Goal: Information Seeking & Learning: Learn about a topic

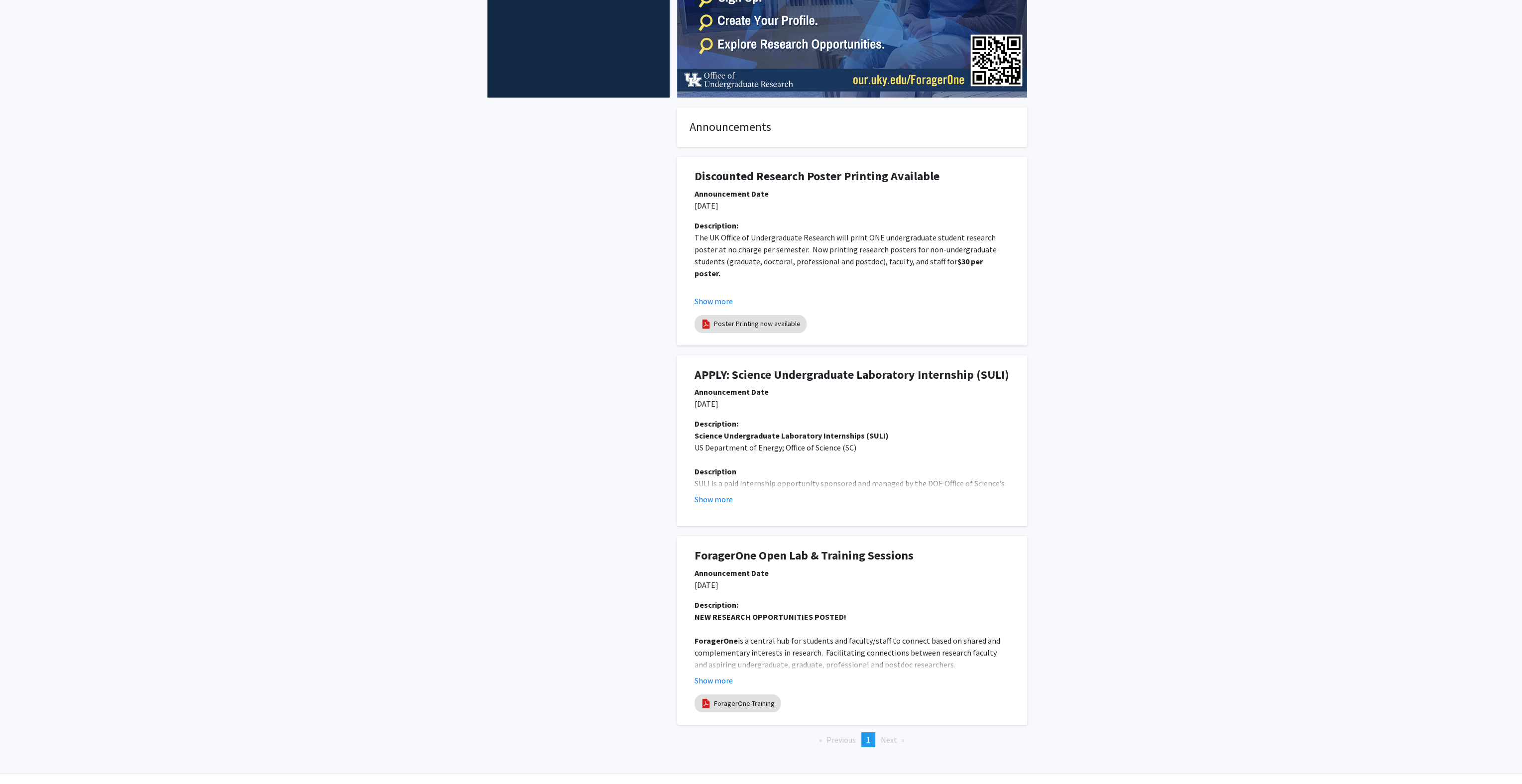
scroll to position [179, 0]
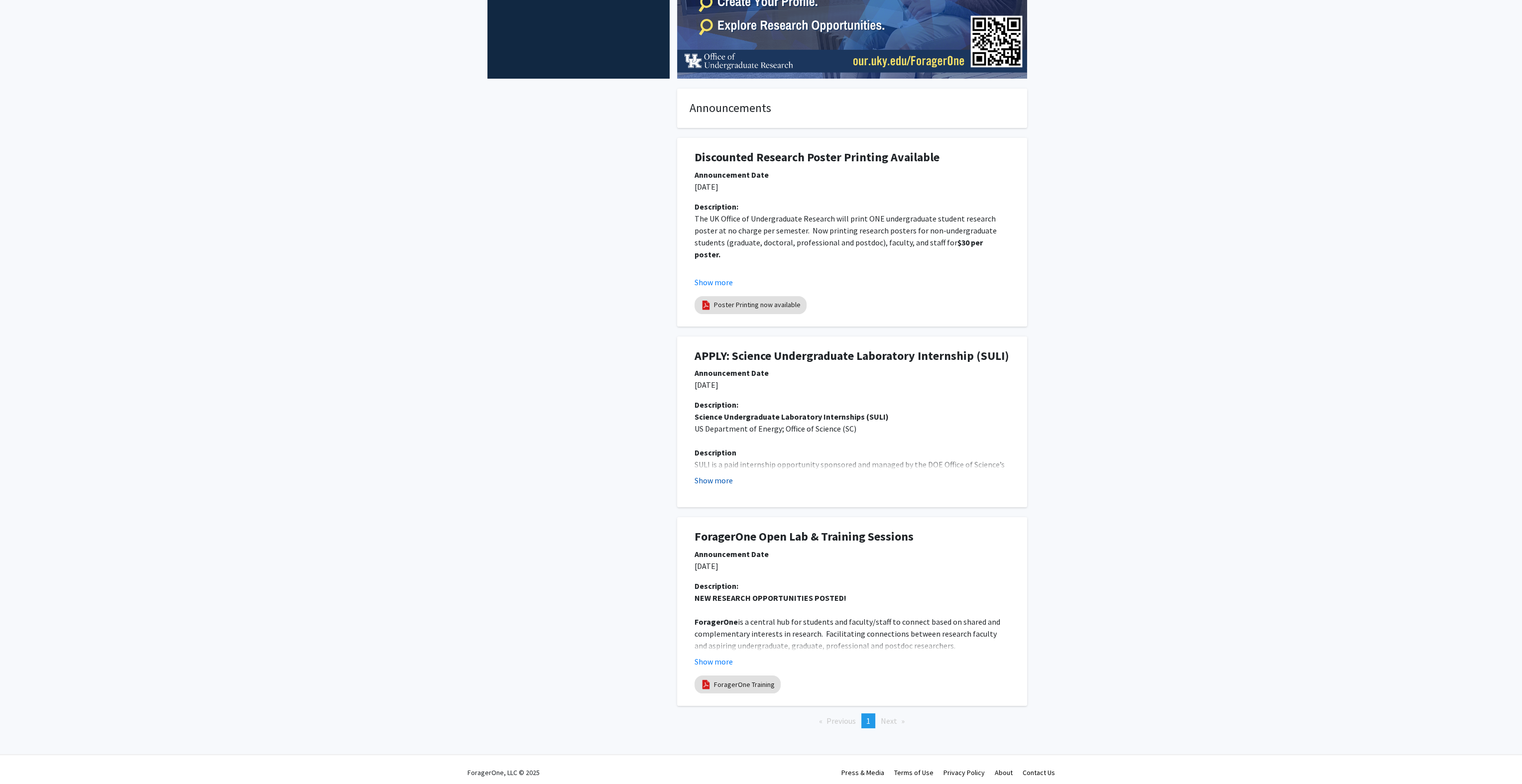
click at [721, 483] on button "Show more" at bounding box center [714, 480] width 38 height 12
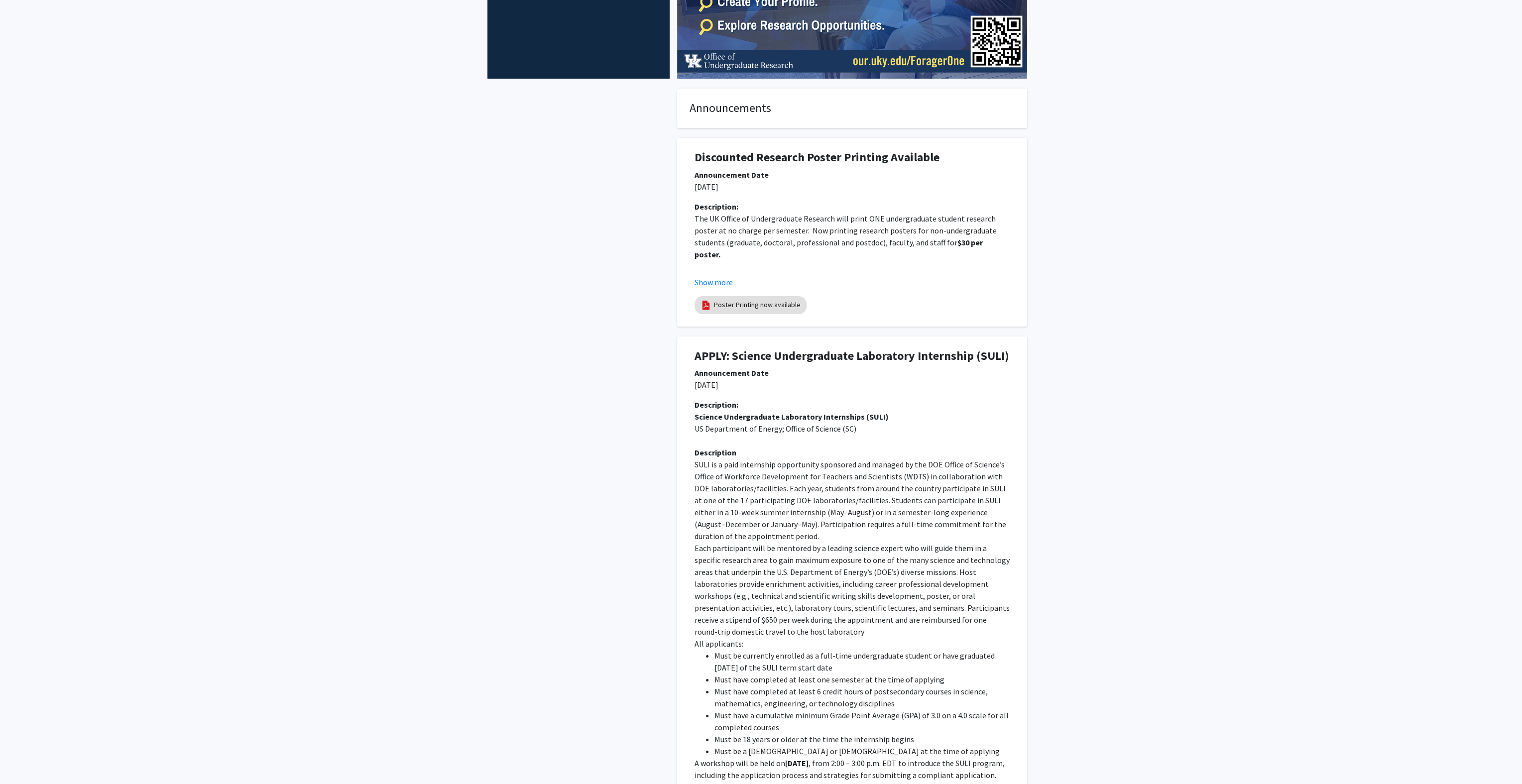
scroll to position [269, 0]
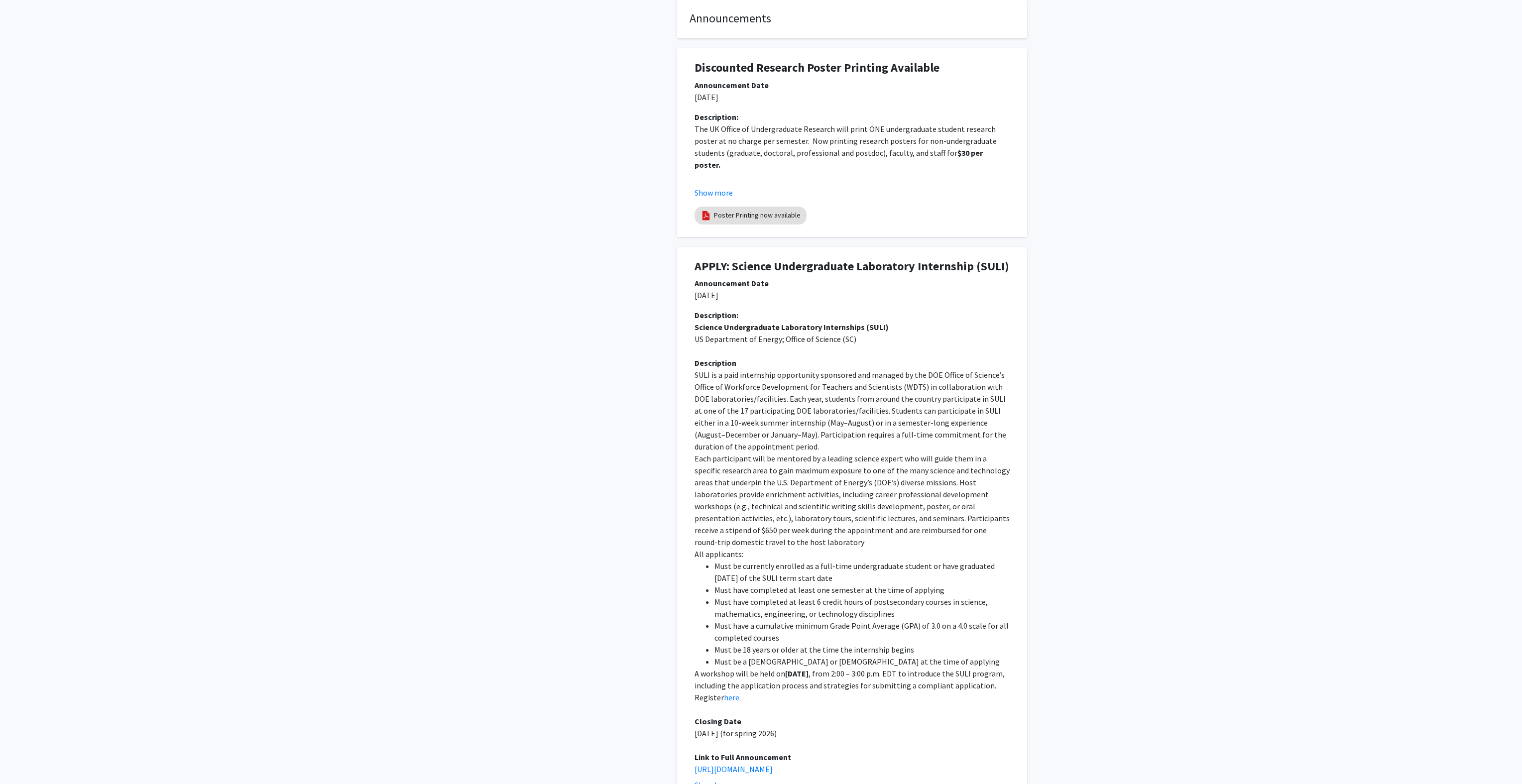
drag, startPoint x: 716, startPoint y: 559, endPoint x: 825, endPoint y: 572, distance: 109.8
click at [881, 560] on ul "Must be currently enrolled as a full-time undergraduate student or have graduat…" at bounding box center [852, 613] width 315 height 107
drag, startPoint x: 709, startPoint y: 575, endPoint x: 1248, endPoint y: 614, distance: 540.4
click at [881, 584] on ul "Must be currently enrolled as a full-time undergraduate student or have graduat…" at bounding box center [852, 613] width 315 height 107
click at [916, 598] on li "Must have completed at least 6 credit hours of postsecondary courses in science…" at bounding box center [862, 607] width 296 height 24
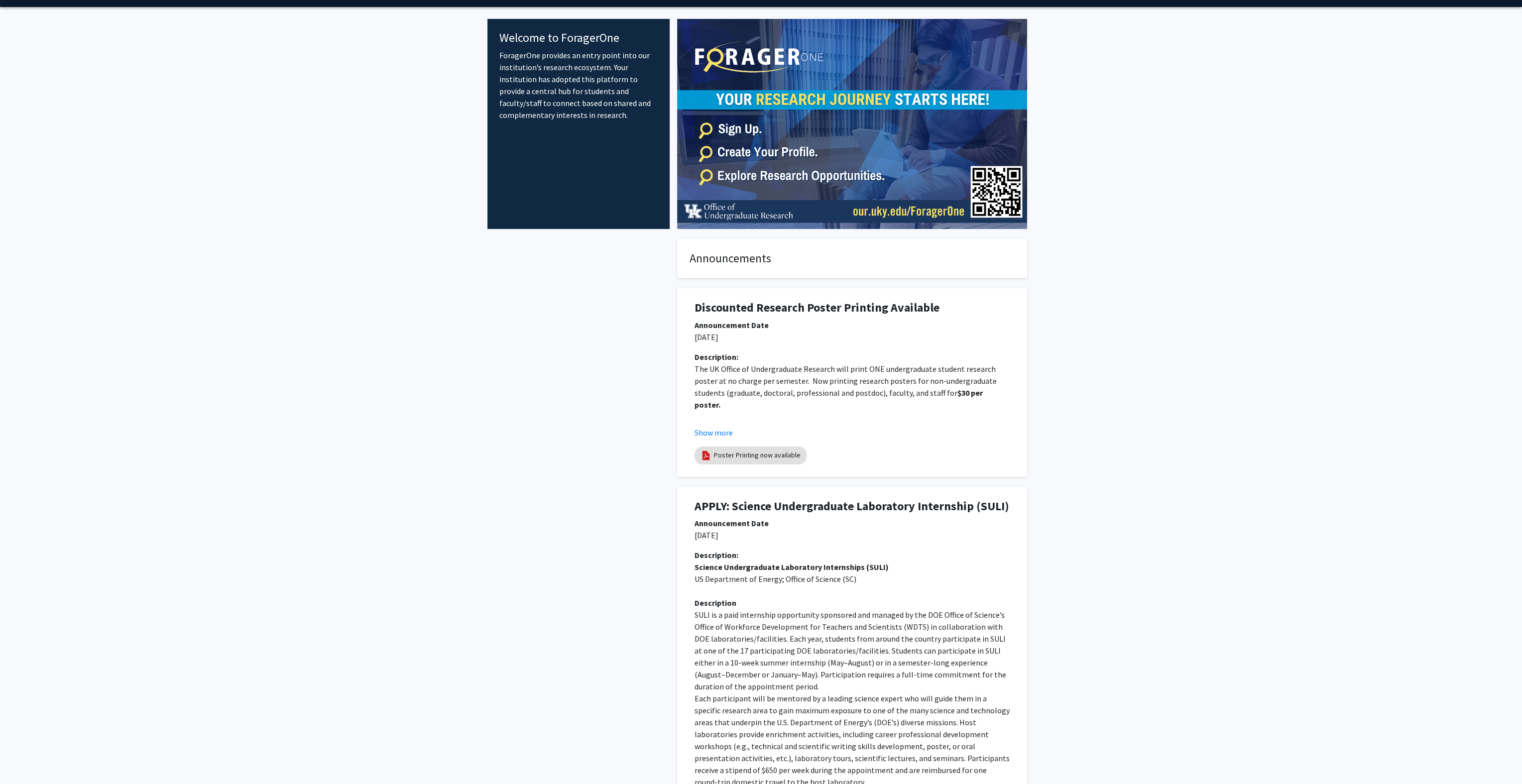
scroll to position [0, 0]
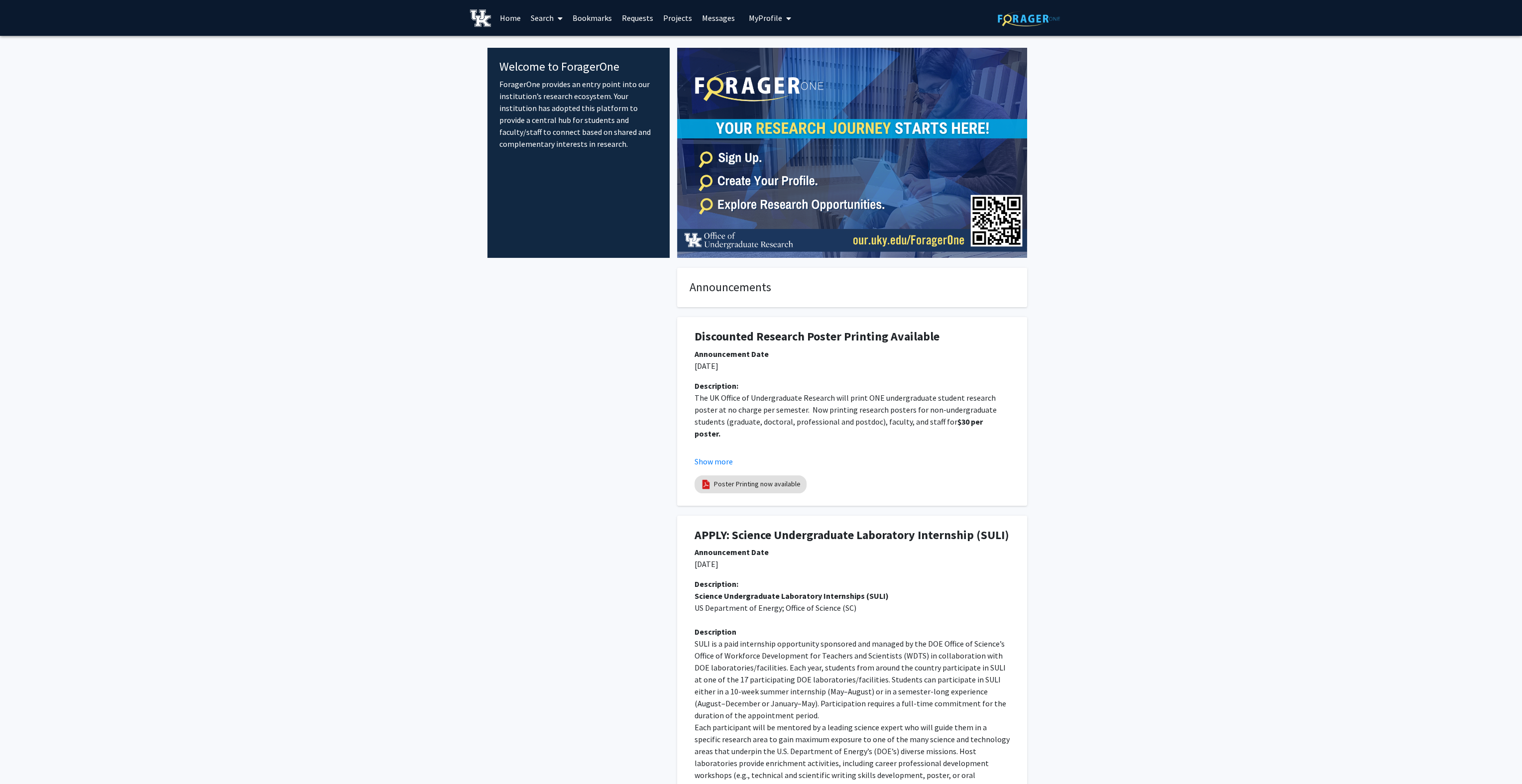
click at [545, 22] on link "Search" at bounding box center [547, 18] width 42 height 35
click at [498, 25] on link "Home" at bounding box center [510, 18] width 31 height 35
click at [763, 17] on span "My Profile" at bounding box center [765, 17] width 33 height 10
click at [770, 22] on span "My Profile" at bounding box center [765, 17] width 33 height 10
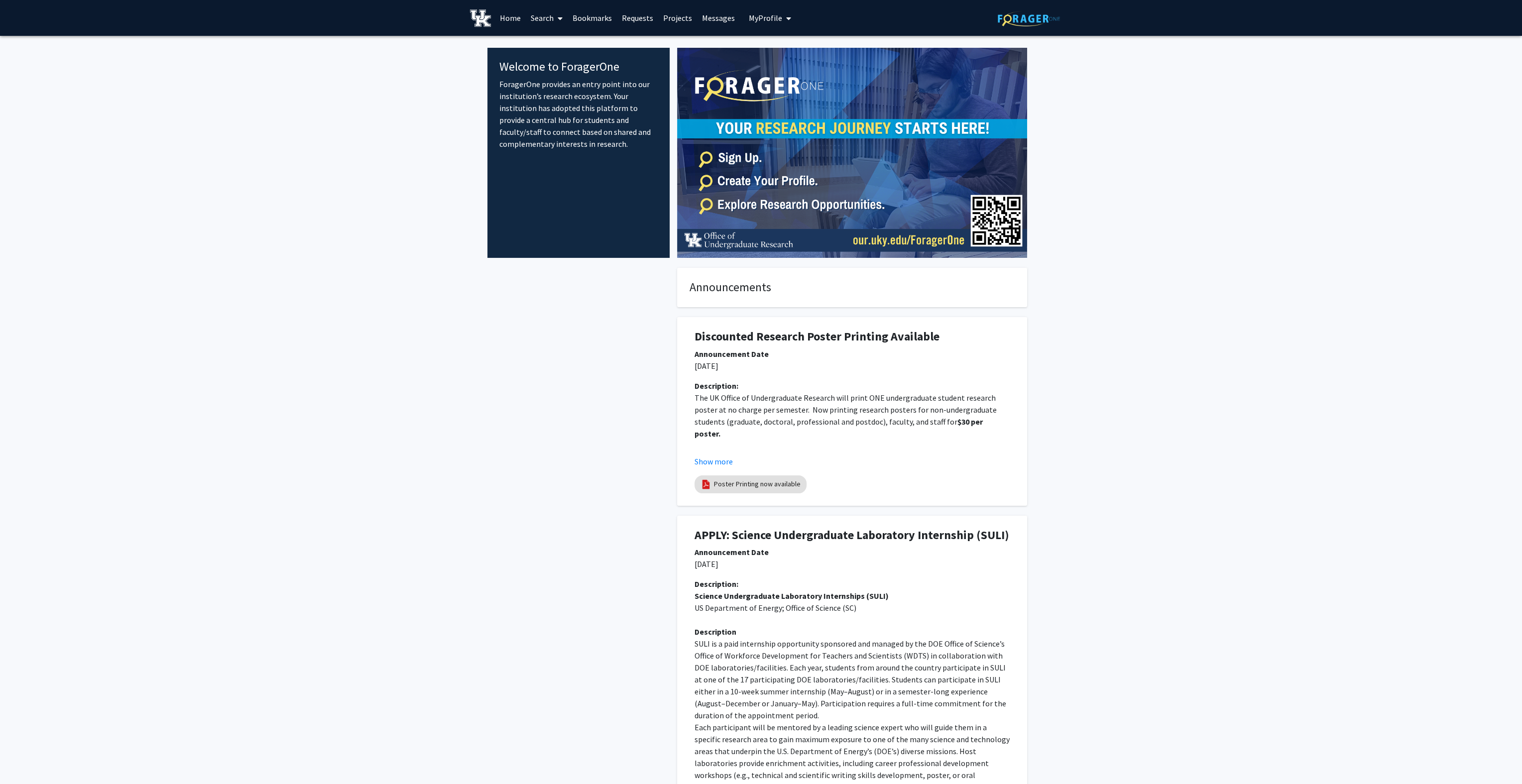
click at [549, 18] on link "Search" at bounding box center [547, 18] width 42 height 35
click at [552, 22] on link "Search" at bounding box center [547, 18] width 42 height 35
click at [480, 20] on img at bounding box center [481, 19] width 21 height 18
click at [703, 461] on button "Show more" at bounding box center [714, 461] width 38 height 12
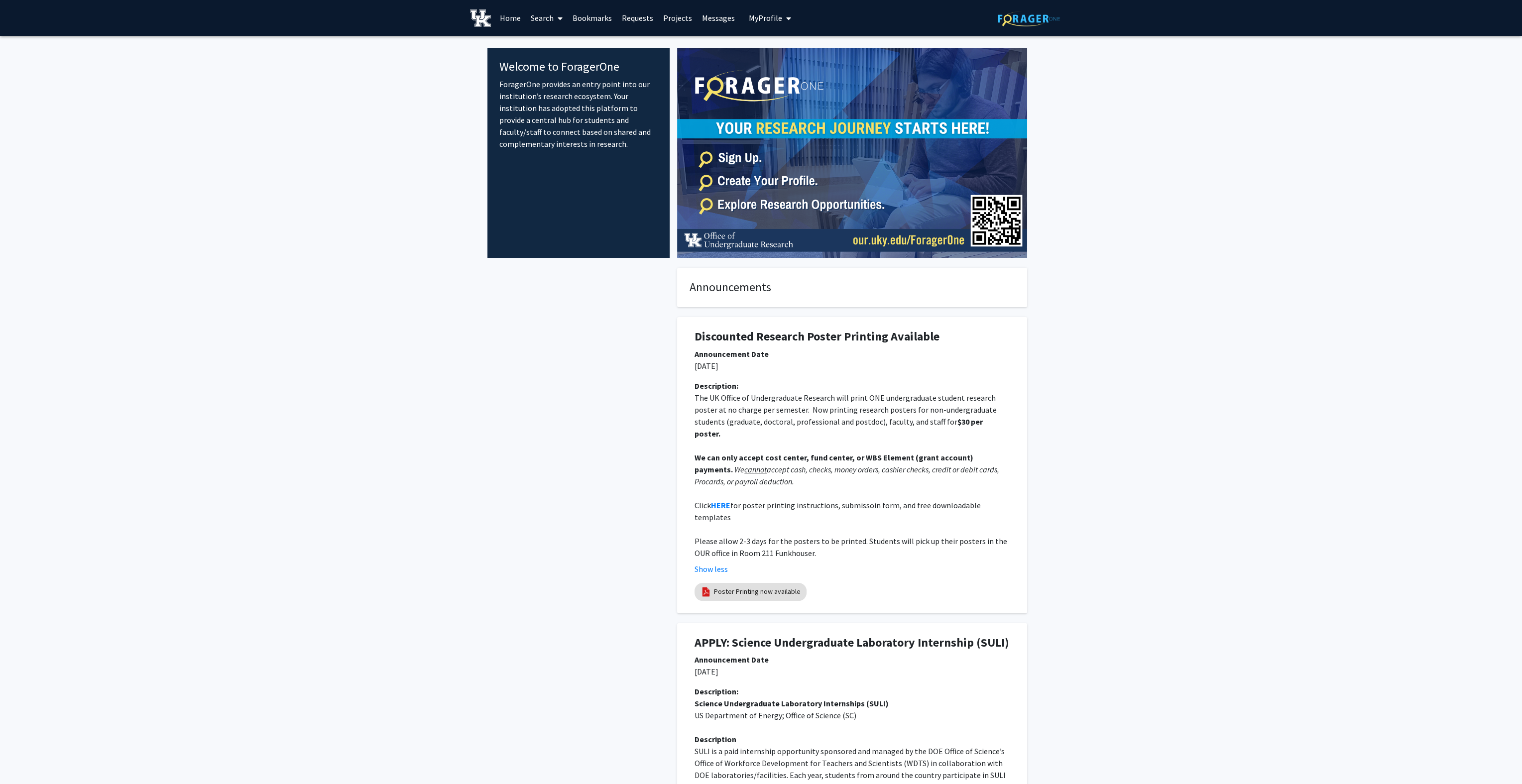
click at [673, 24] on link "Projects" at bounding box center [677, 18] width 38 height 35
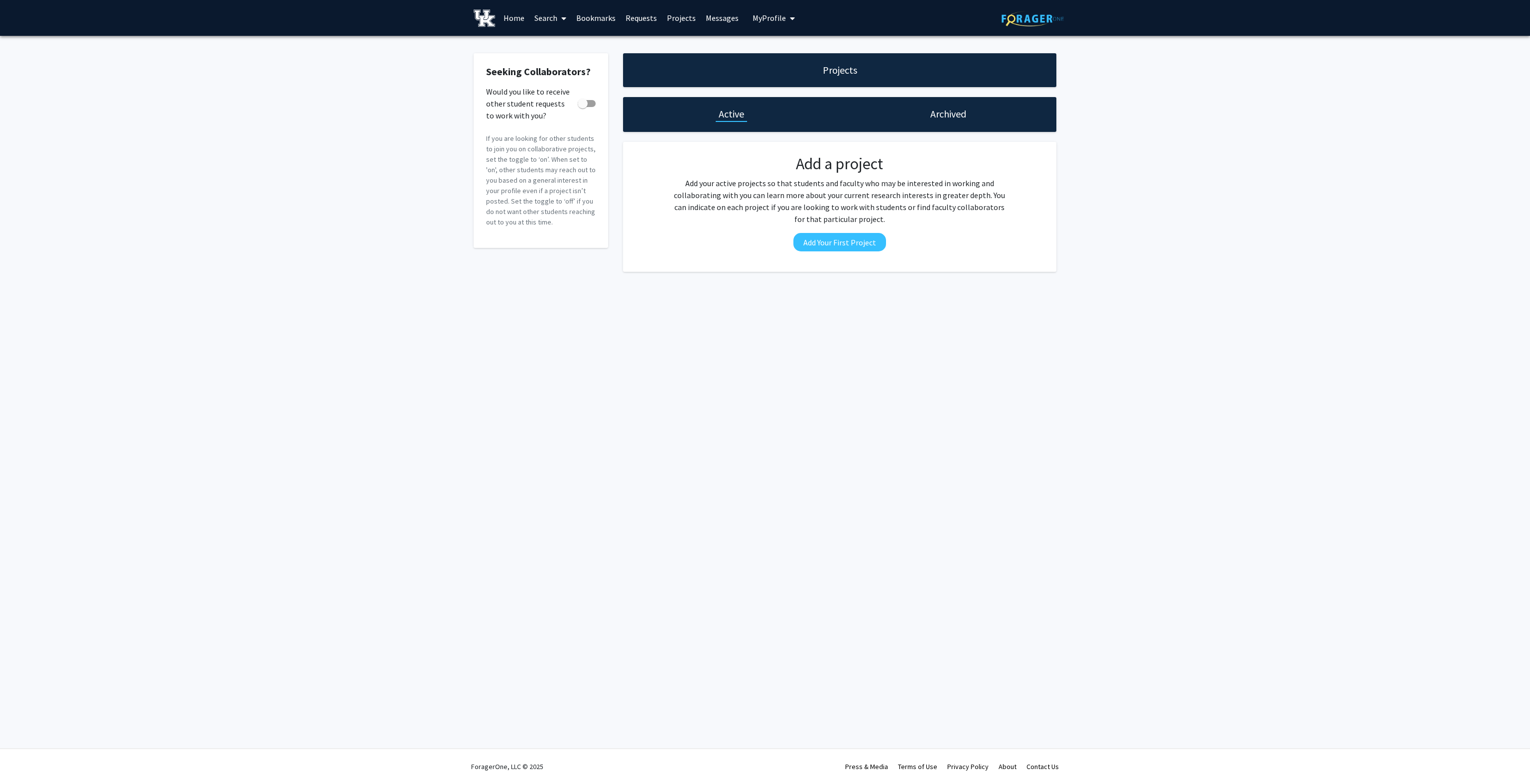
click at [721, 29] on link "Messages" at bounding box center [722, 18] width 43 height 35
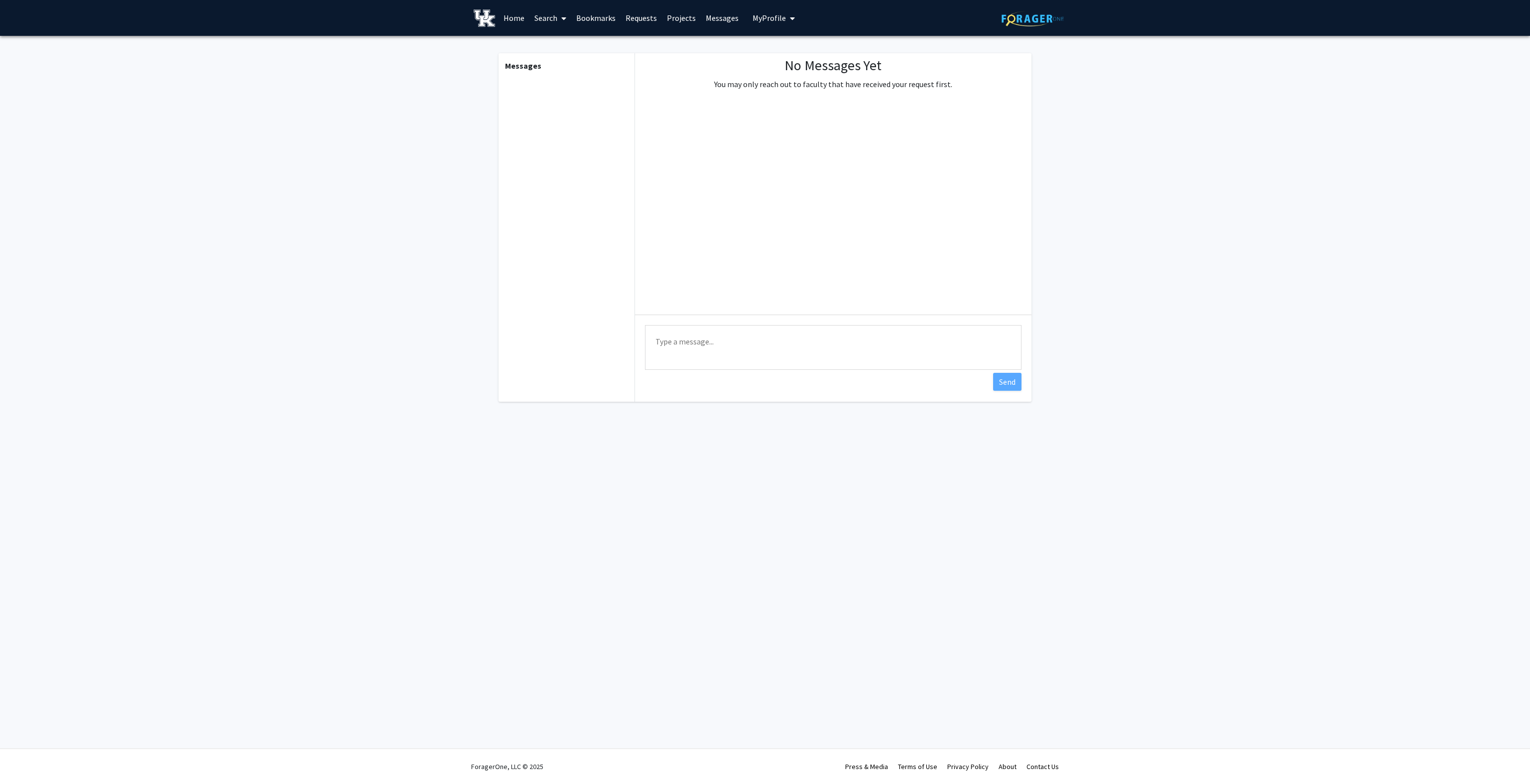
click at [545, 29] on link "Search" at bounding box center [550, 18] width 42 height 35
click at [555, 63] on span "Students" at bounding box center [560, 65] width 61 height 20
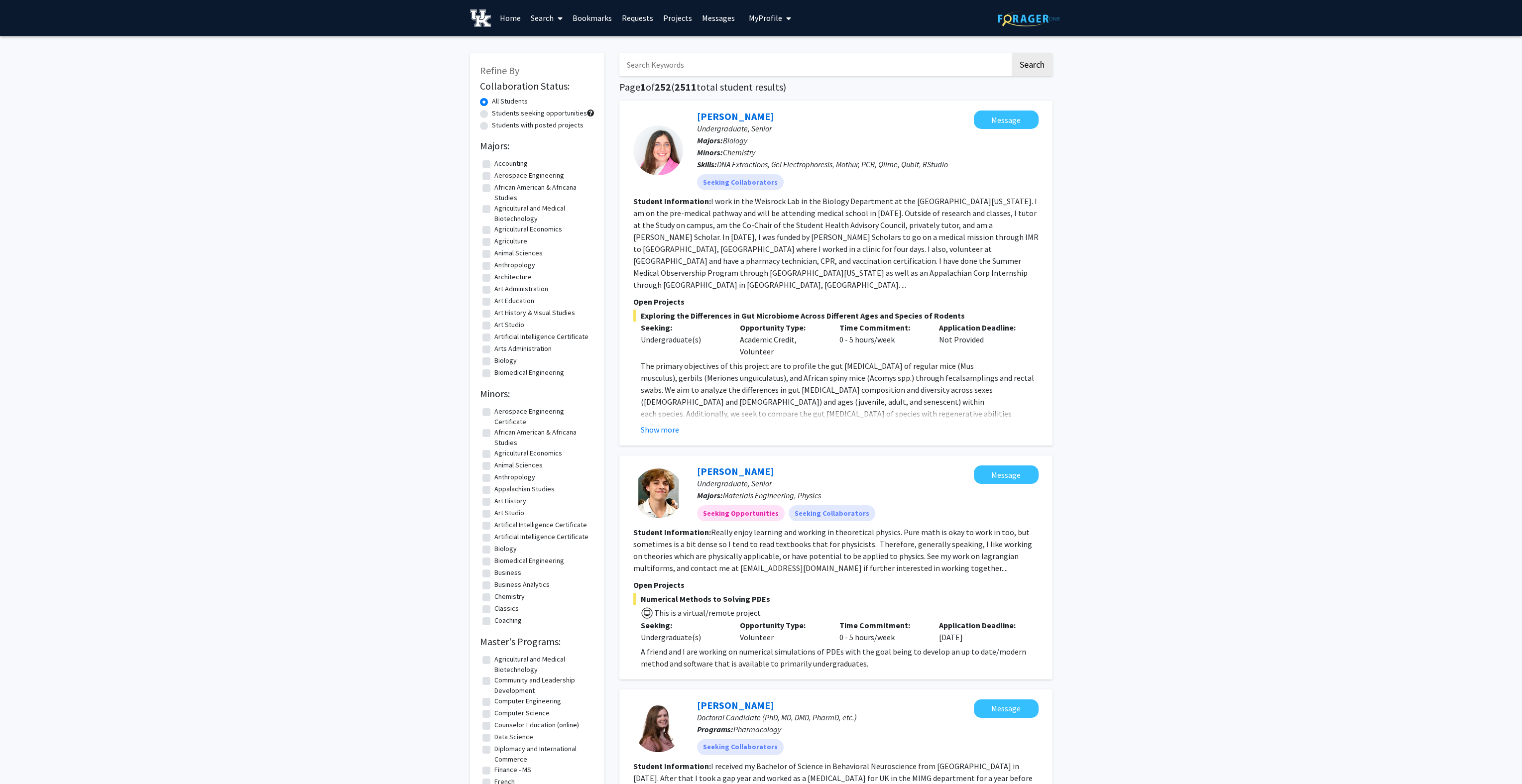
click at [542, 13] on link "Search" at bounding box center [547, 18] width 42 height 35
click at [544, 49] on span "Faculty/Staff" at bounding box center [563, 46] width 73 height 20
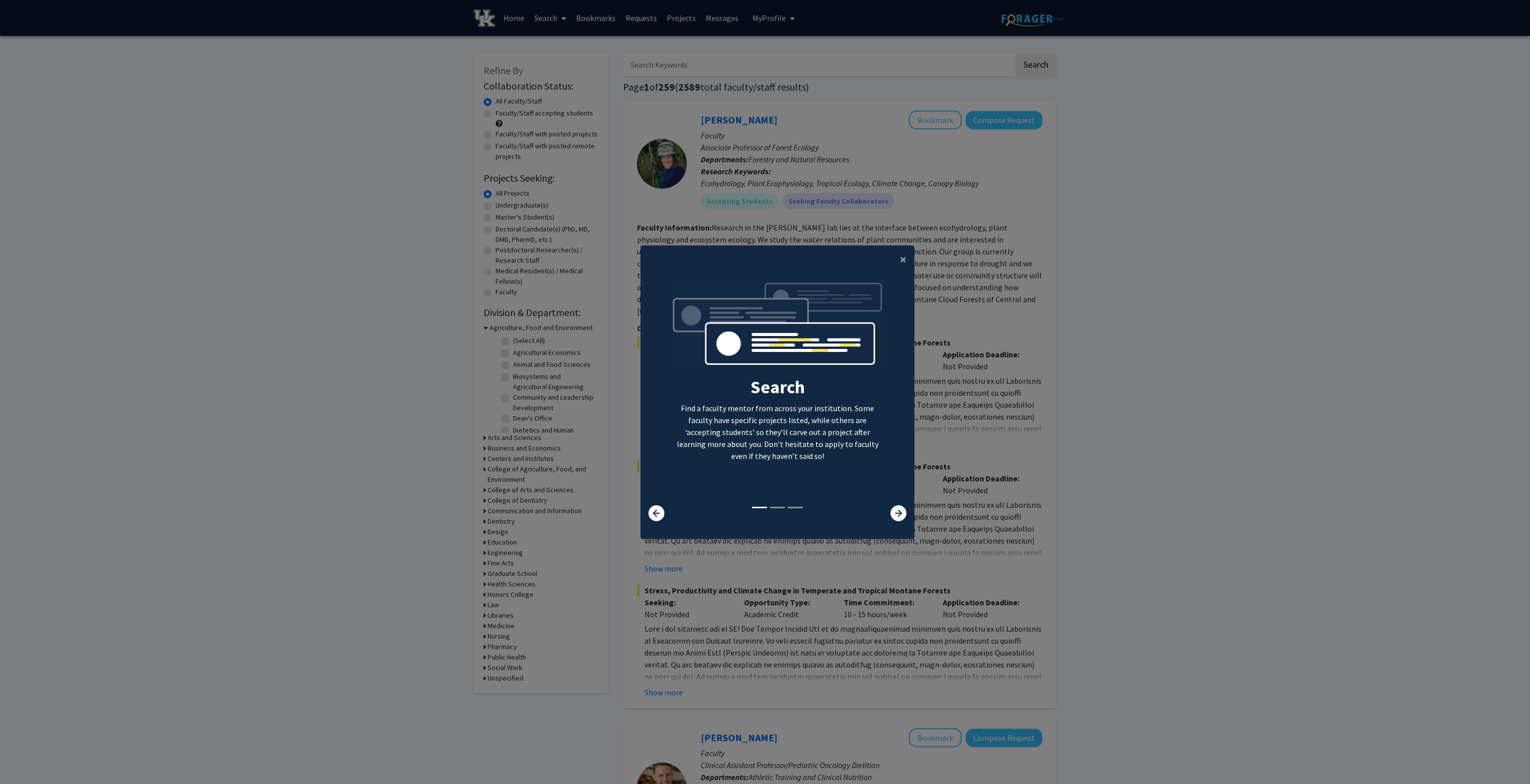
click at [889, 505] on div "Search Find a faculty mentor from across your institution. Some faculty have sp…" at bounding box center [778, 393] width 273 height 224
click at [890, 510] on icon at bounding box center [899, 513] width 16 height 16
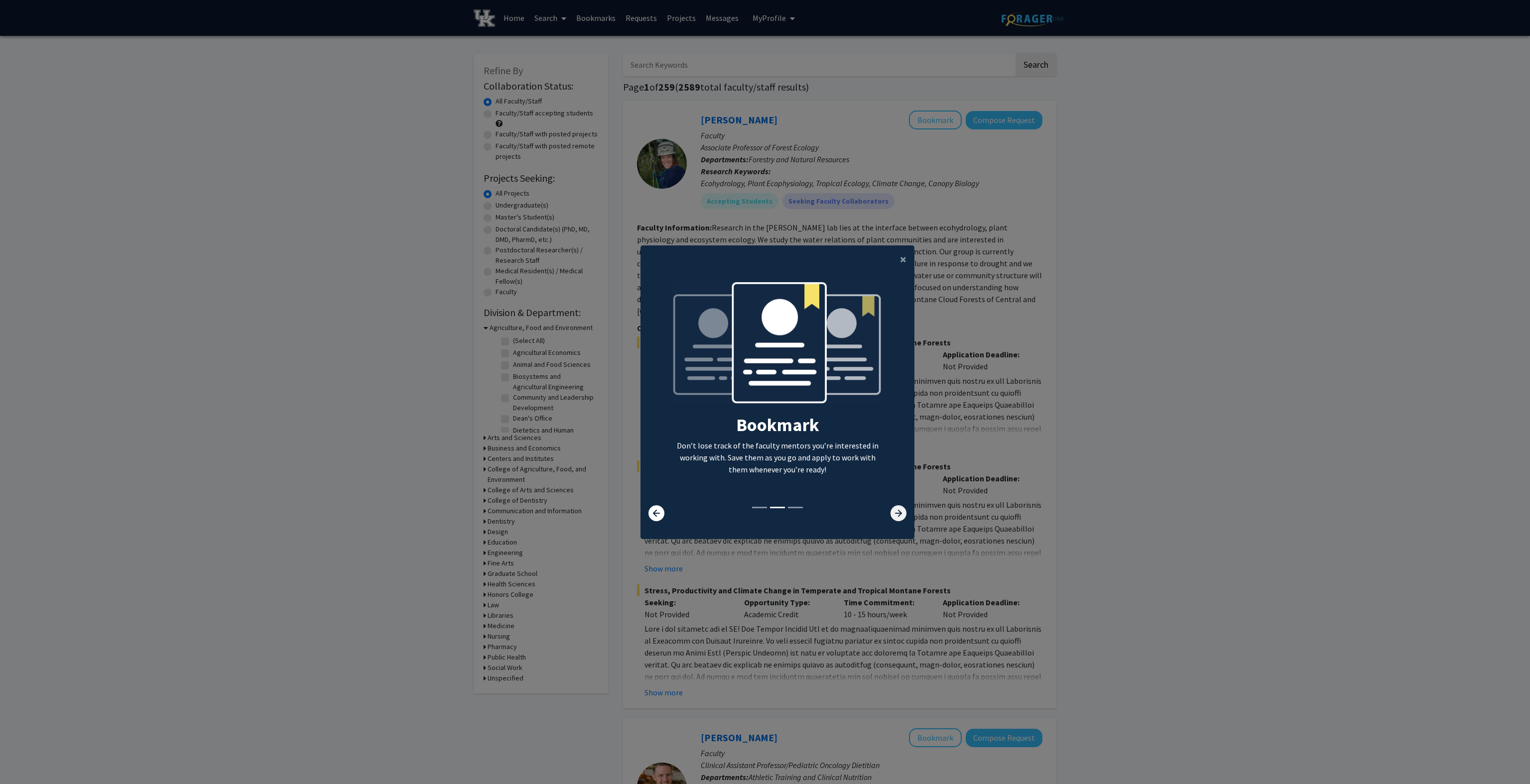
click at [890, 514] on icon at bounding box center [899, 513] width 16 height 16
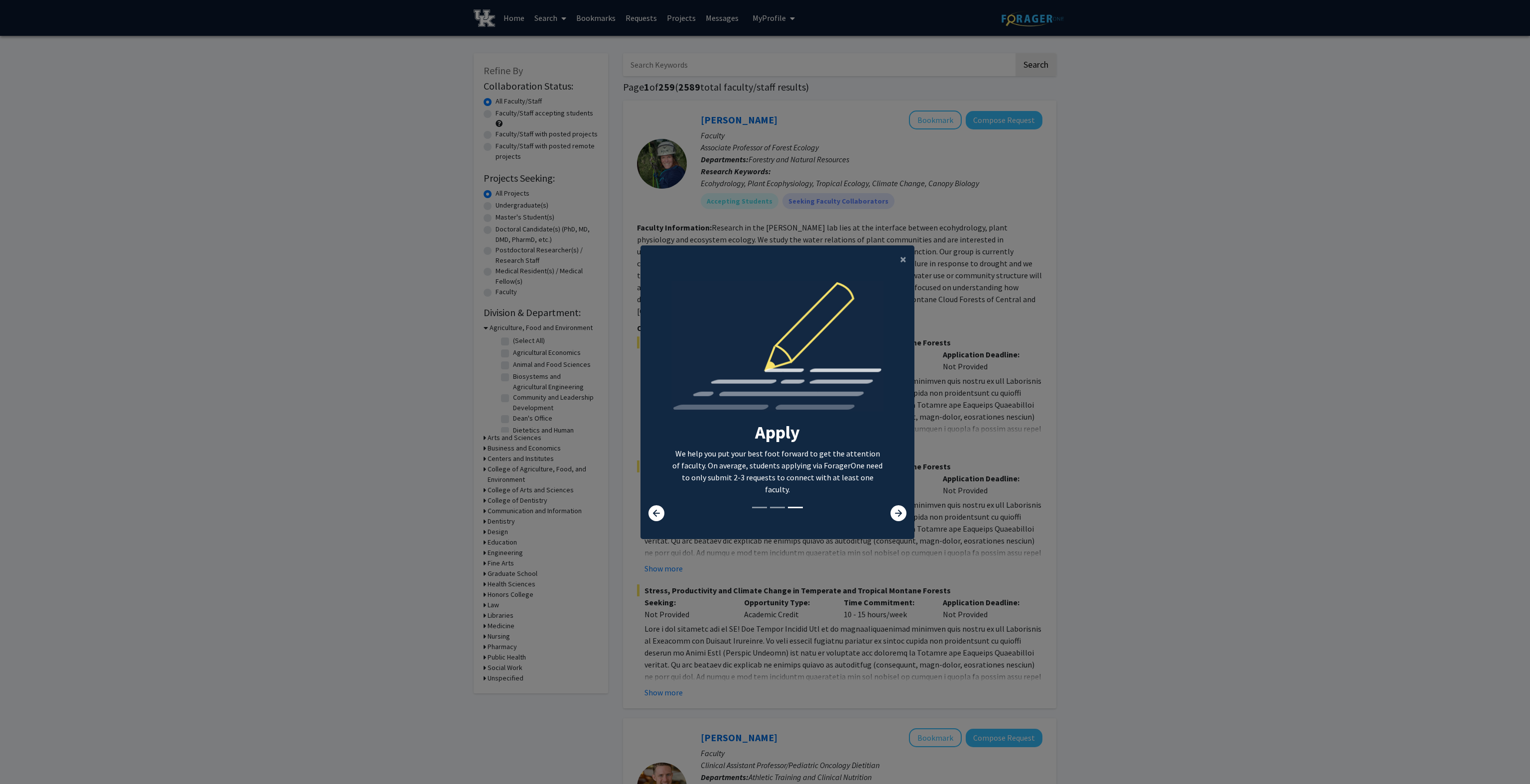
click at [876, 253] on div "×" at bounding box center [777, 259] width 274 height 28
click at [894, 263] on button "×" at bounding box center [902, 259] width 22 height 28
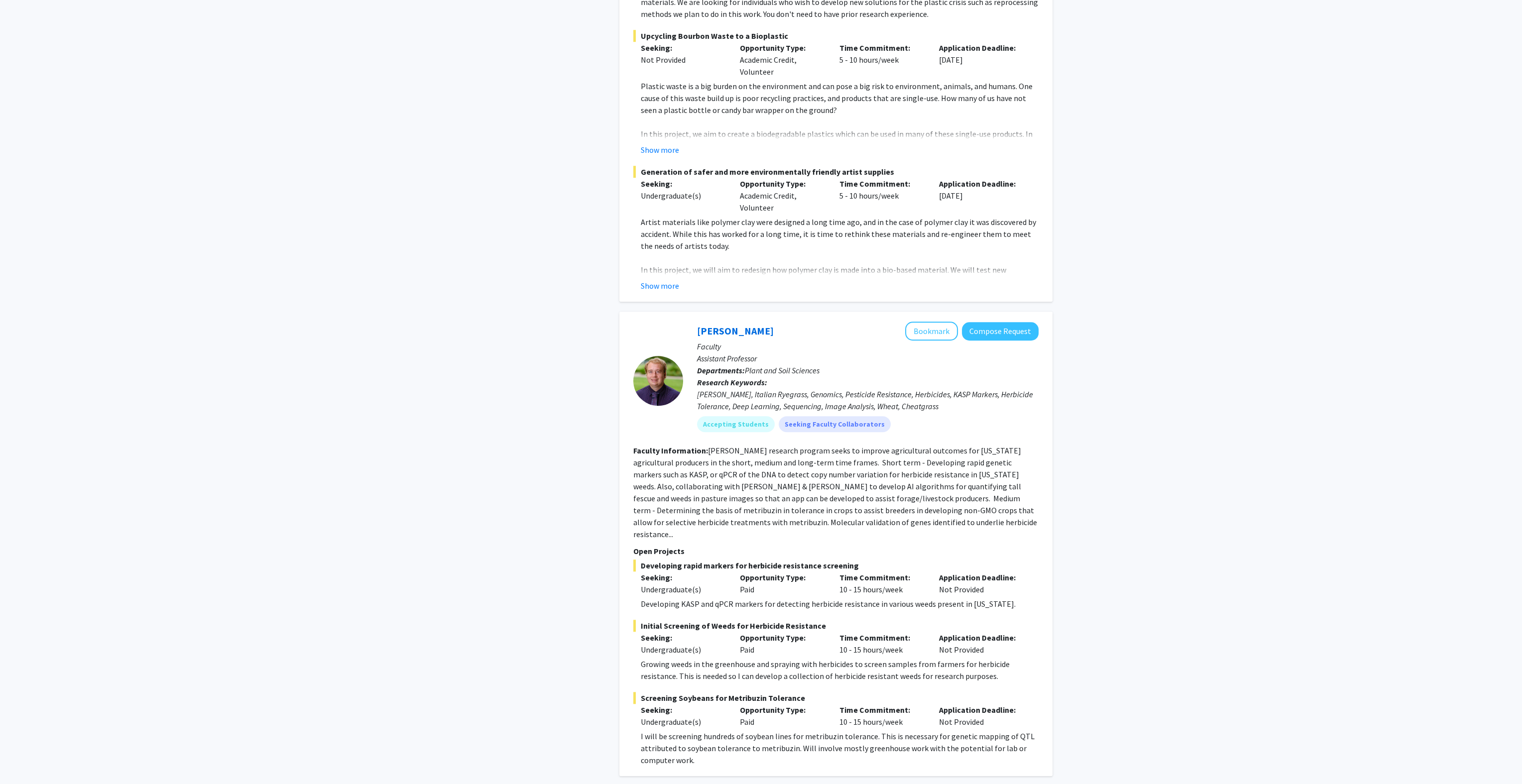
scroll to position [1523, 0]
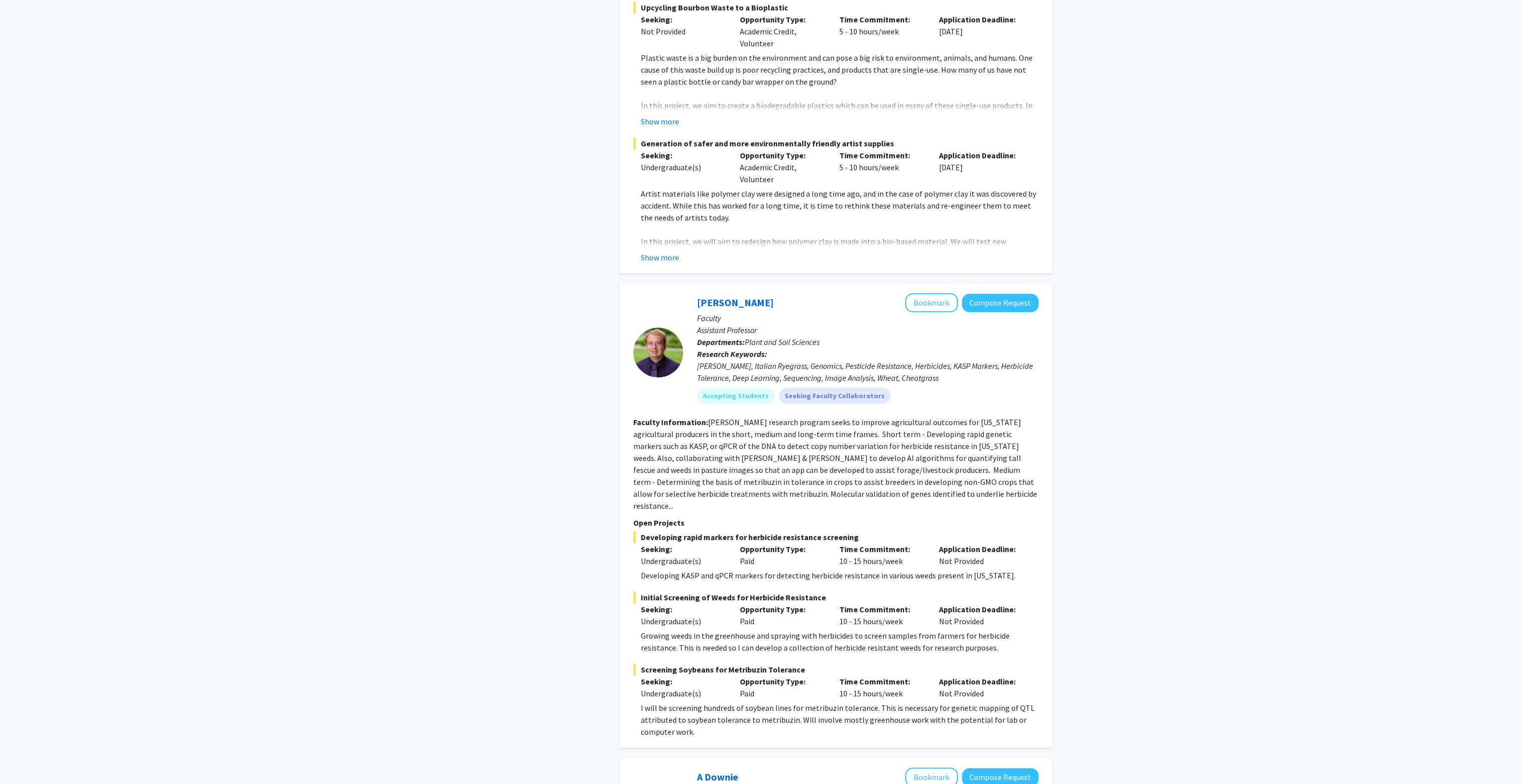
drag, startPoint x: 641, startPoint y: 514, endPoint x: 859, endPoint y: 516, distance: 218.0
click at [859, 531] on span "Developing rapid markers for herbicide resistance screening" at bounding box center [836, 537] width 406 height 12
click at [860, 531] on span "Developing rapid markers for herbicide resistance screening" at bounding box center [836, 537] width 406 height 12
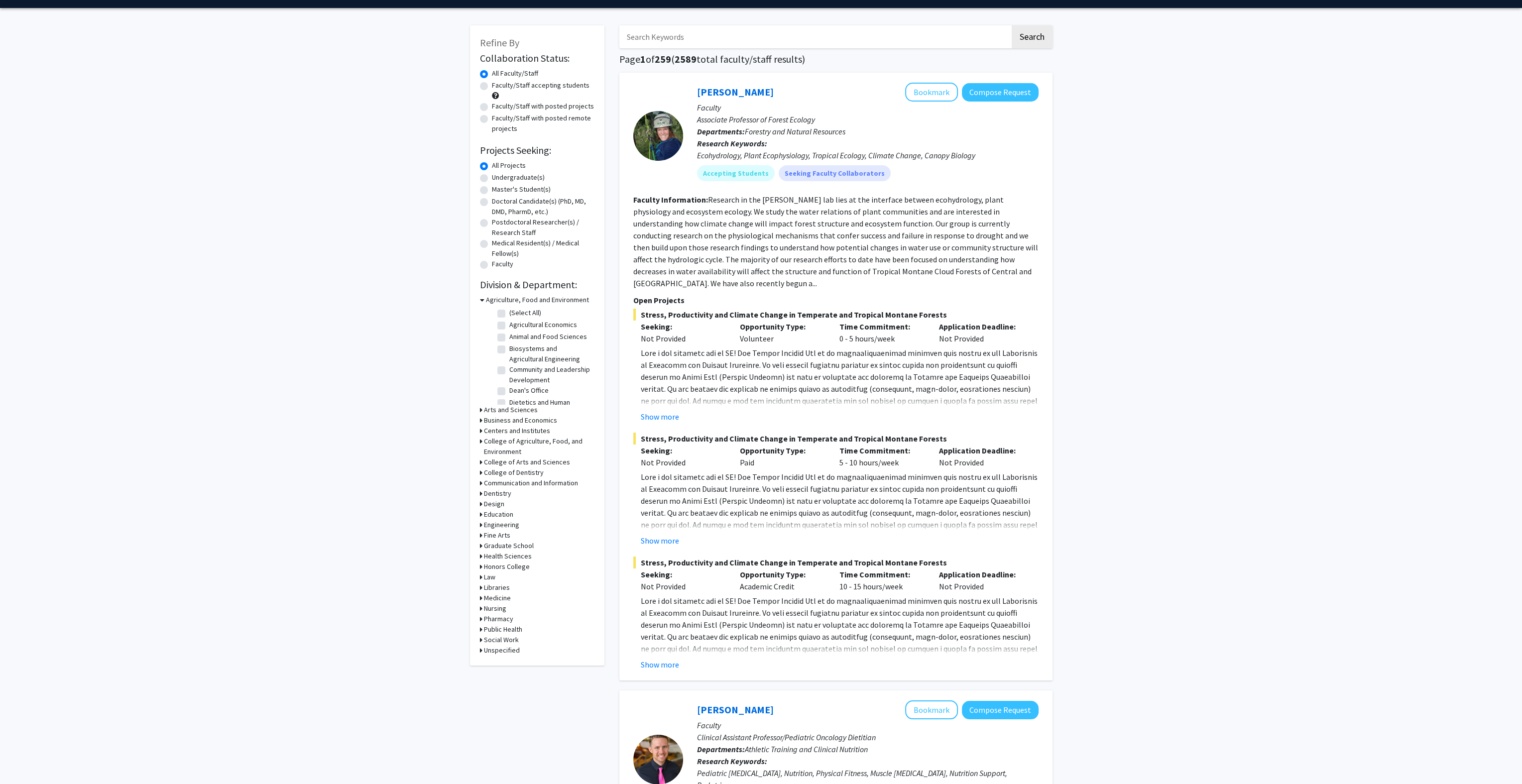
scroll to position [0, 0]
